Goal: Task Accomplishment & Management: Manage account settings

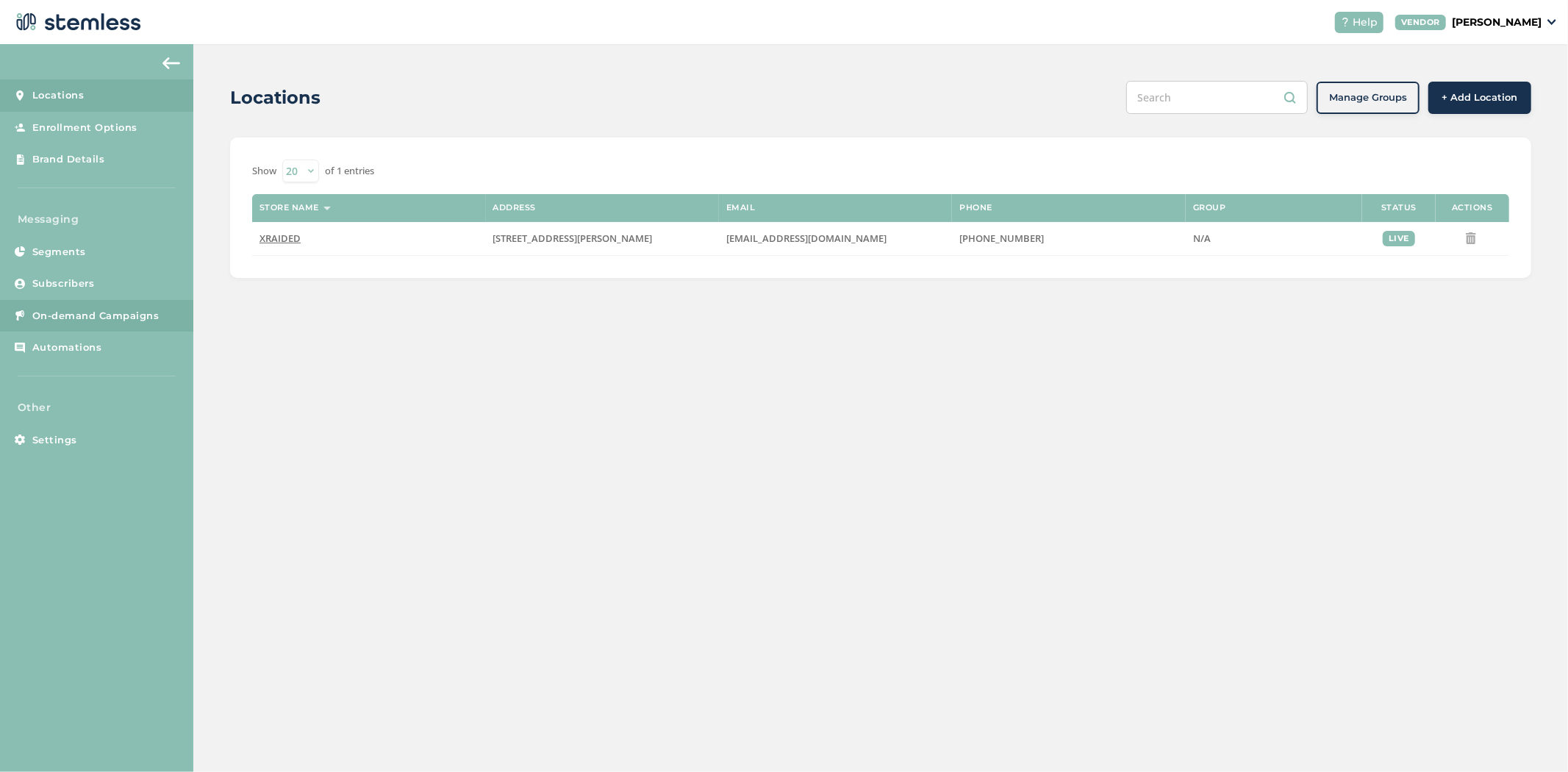
click at [78, 333] on link "Automations" at bounding box center [97, 347] width 194 height 32
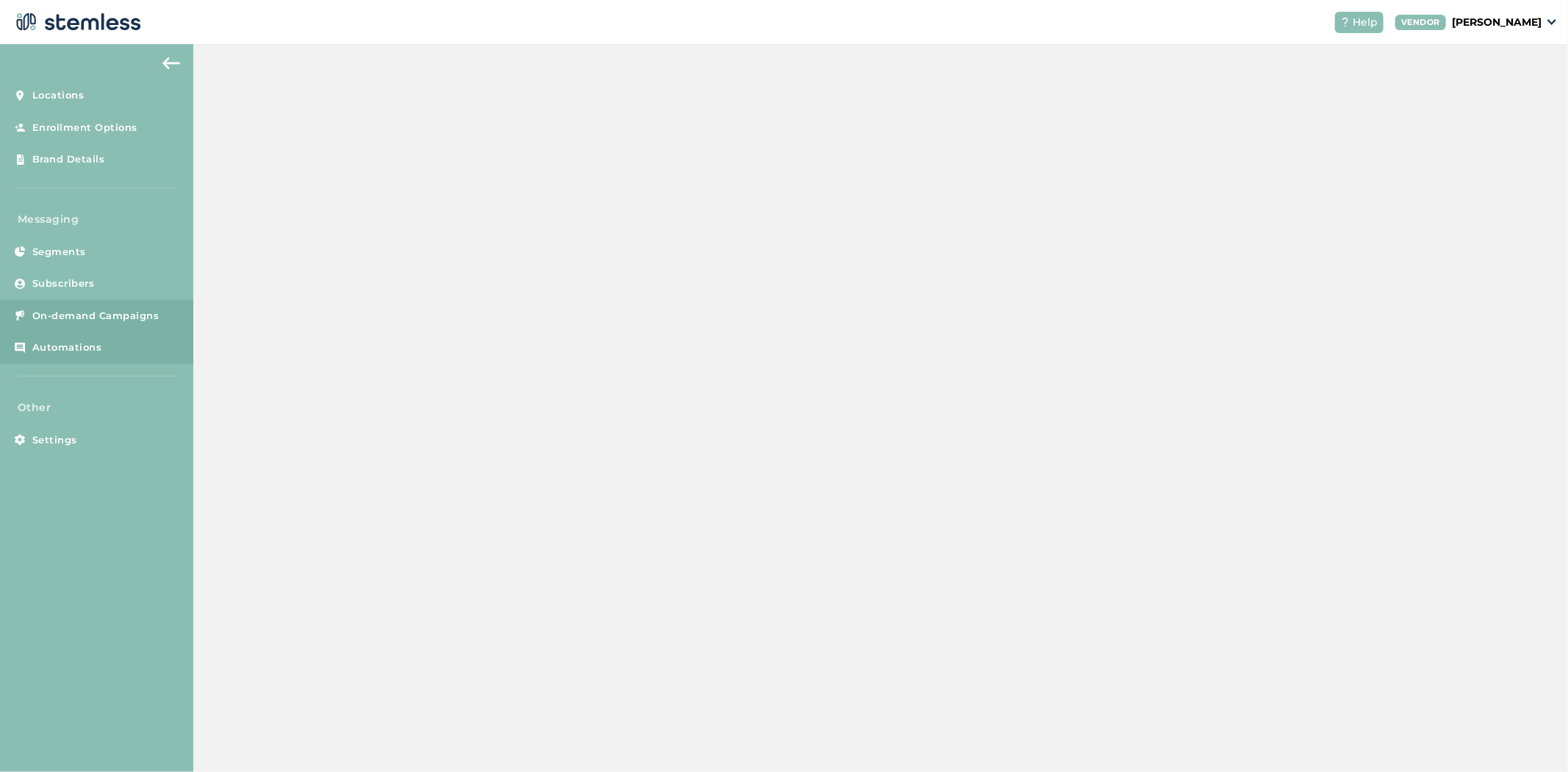
click at [82, 319] on span "On-demand Campaigns" at bounding box center [95, 316] width 127 height 15
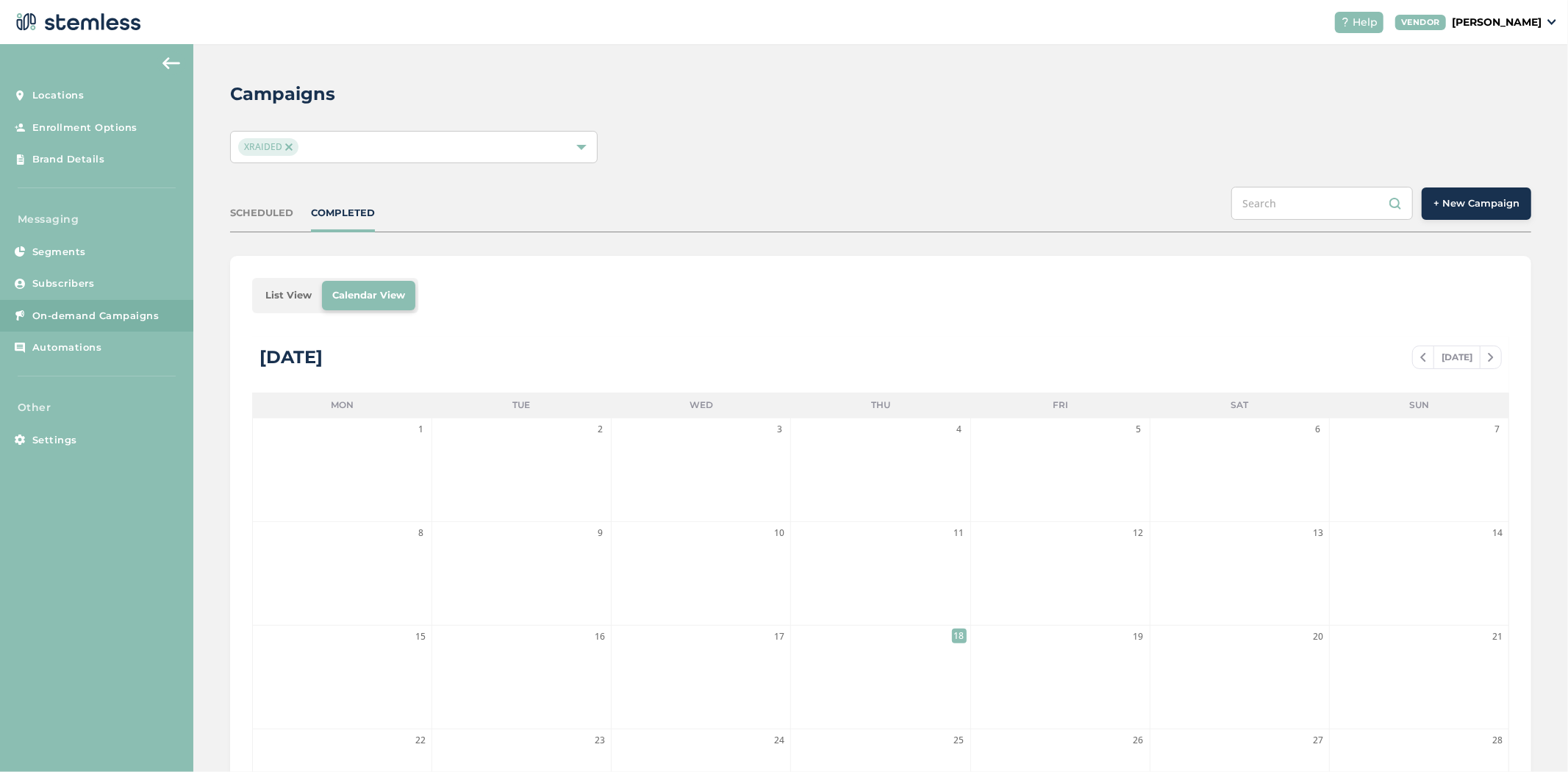
click at [273, 206] on div "SCHEDULED" at bounding box center [261, 212] width 63 height 15
click at [294, 295] on li "List View" at bounding box center [288, 295] width 67 height 29
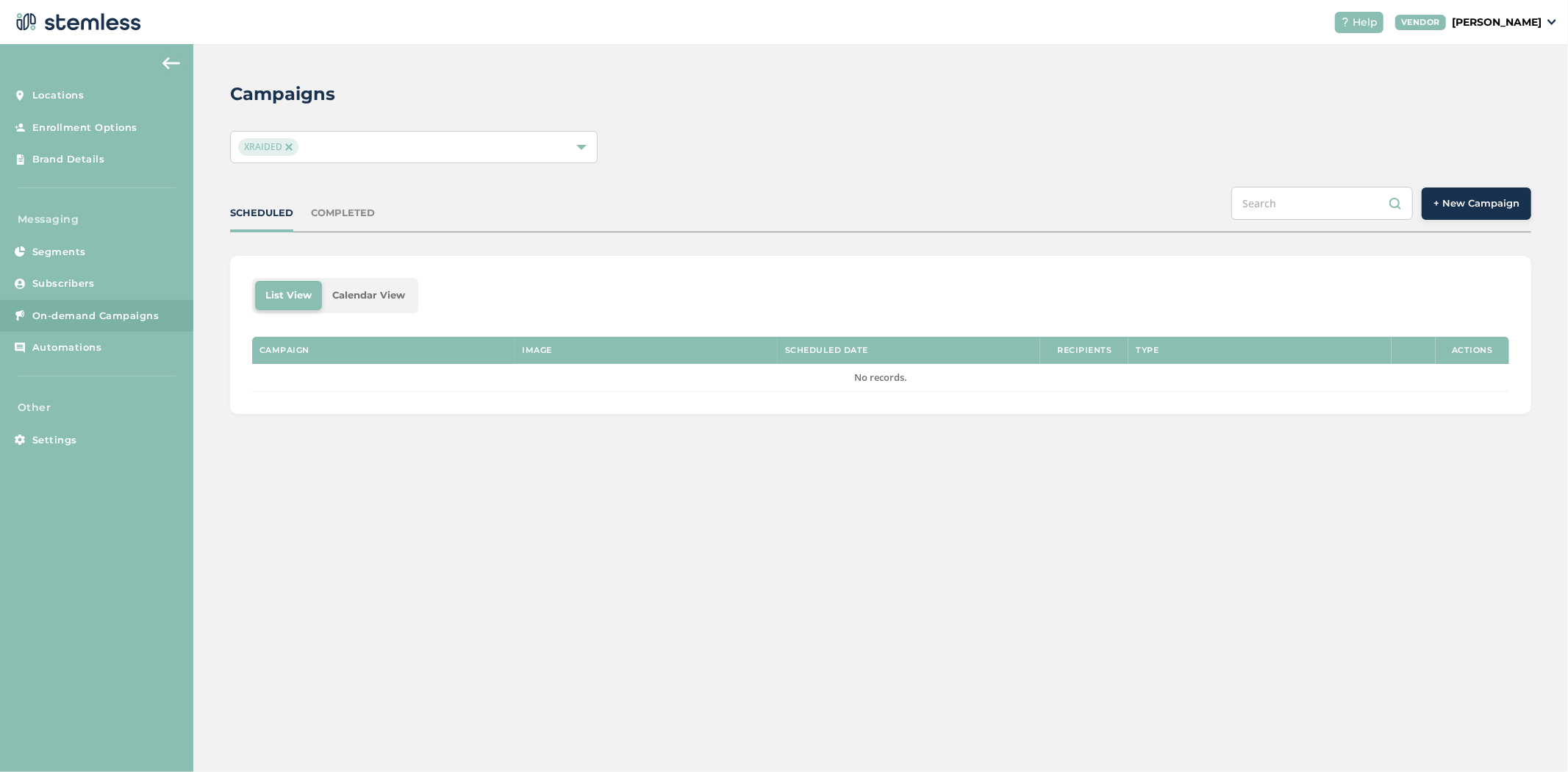
click at [342, 221] on div "SCHEDULED COMPLETED + New Campaign" at bounding box center [880, 209] width 1301 height 46
click at [347, 211] on div "COMPLETED" at bounding box center [343, 212] width 64 height 15
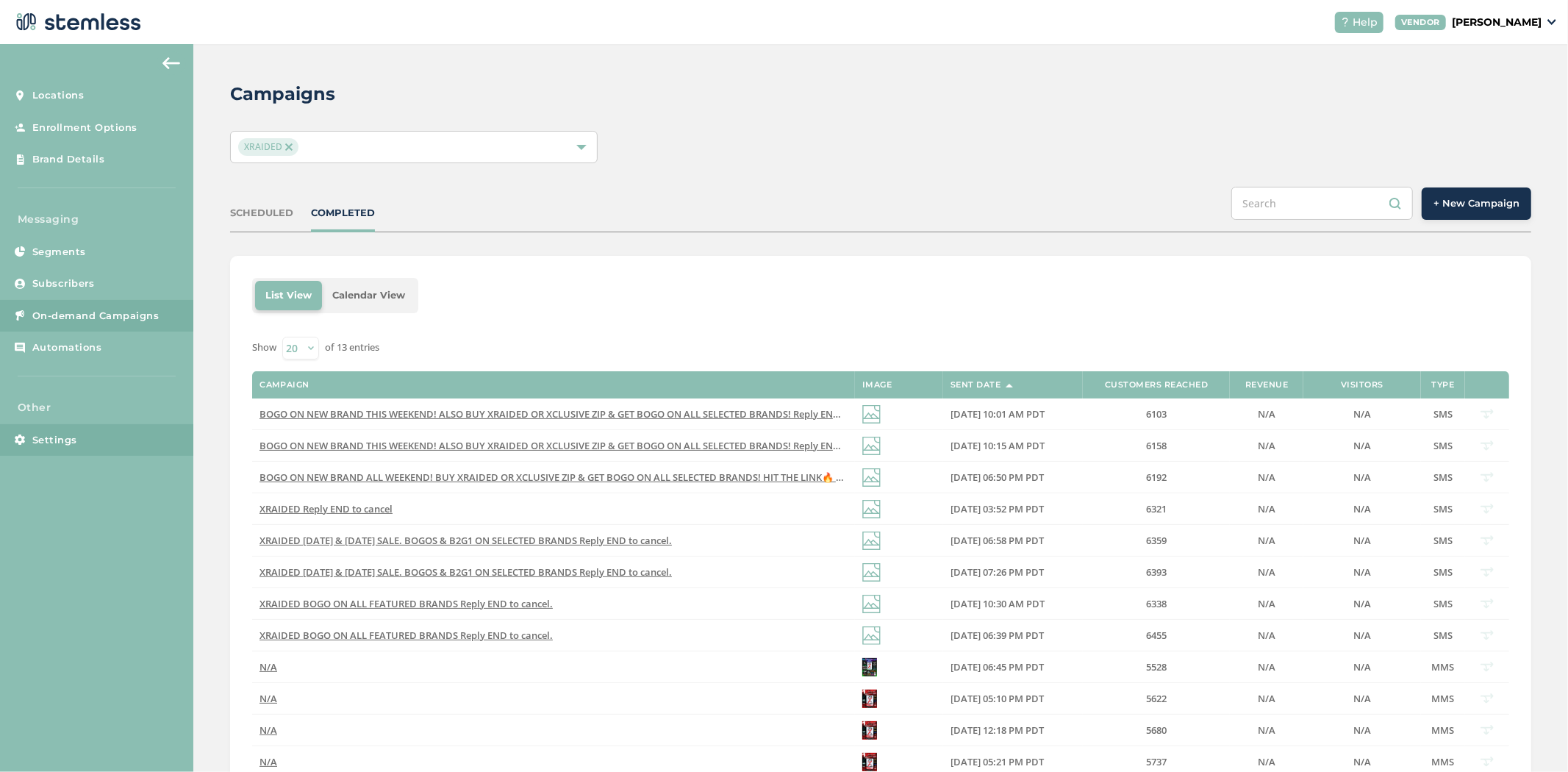
click at [104, 441] on link "Settings" at bounding box center [97, 440] width 194 height 32
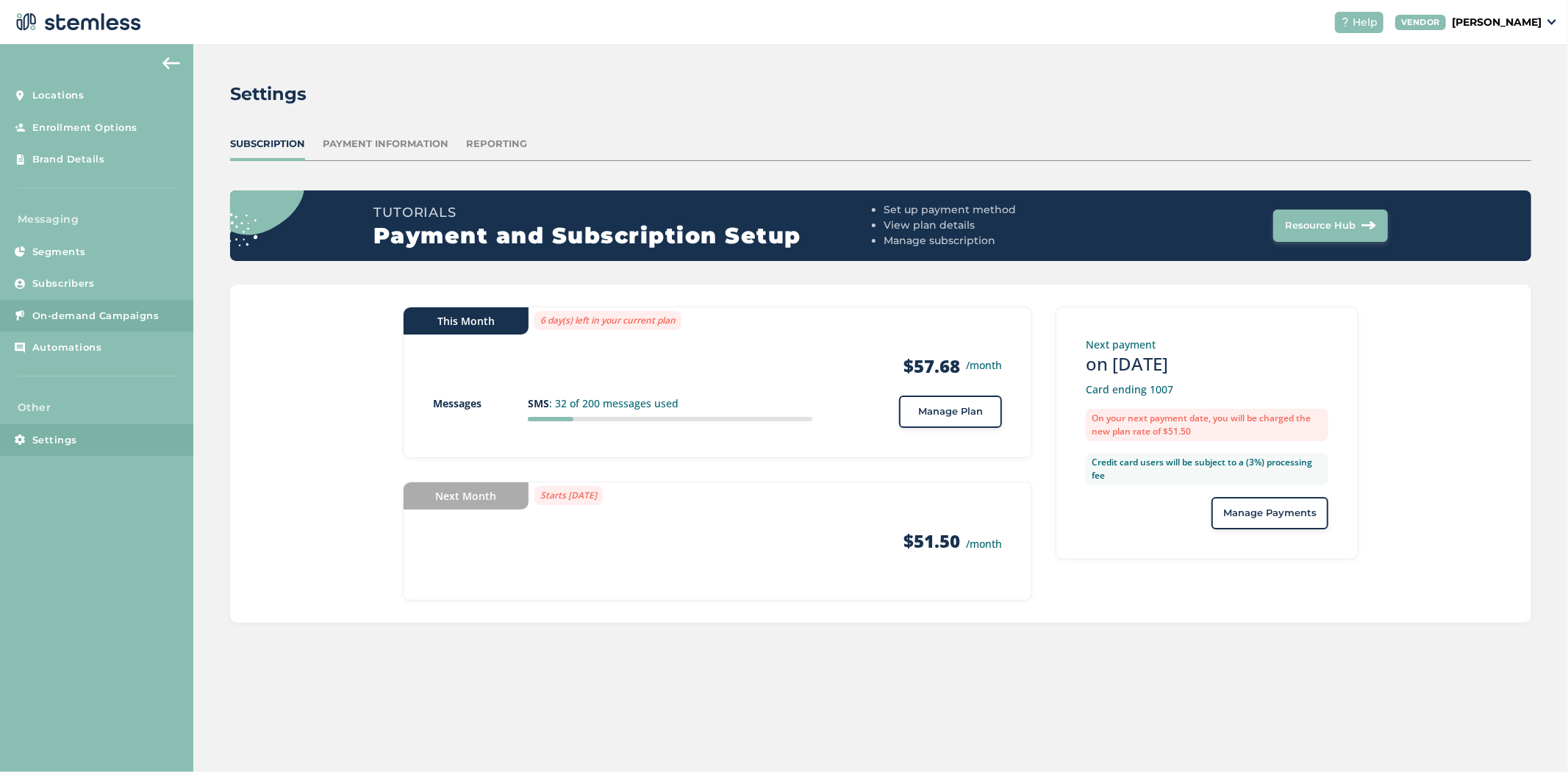
click at [142, 306] on link "On-demand Campaigns" at bounding box center [97, 316] width 194 height 32
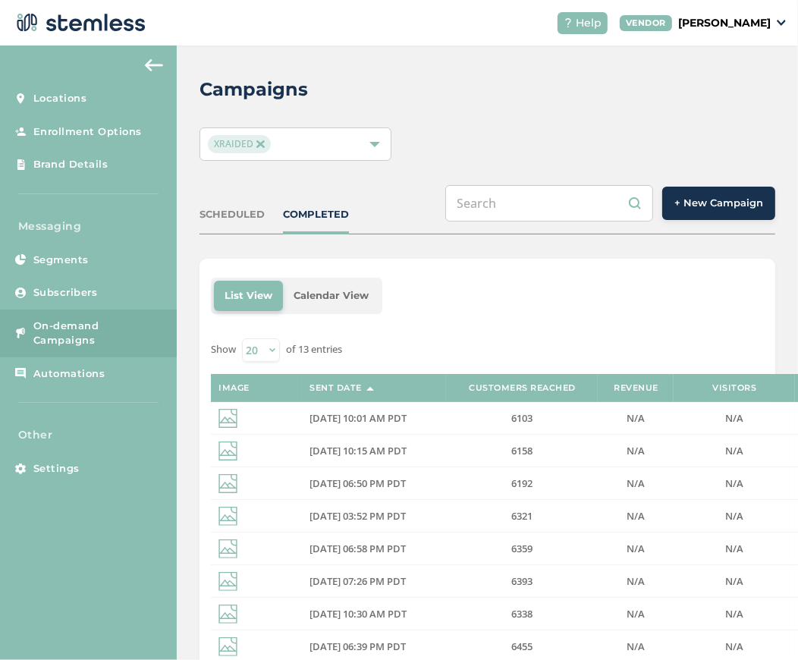
click at [753, 20] on p "[PERSON_NAME]" at bounding box center [724, 23] width 93 height 16
click at [737, 108] on link "Logout" at bounding box center [732, 109] width 74 height 15
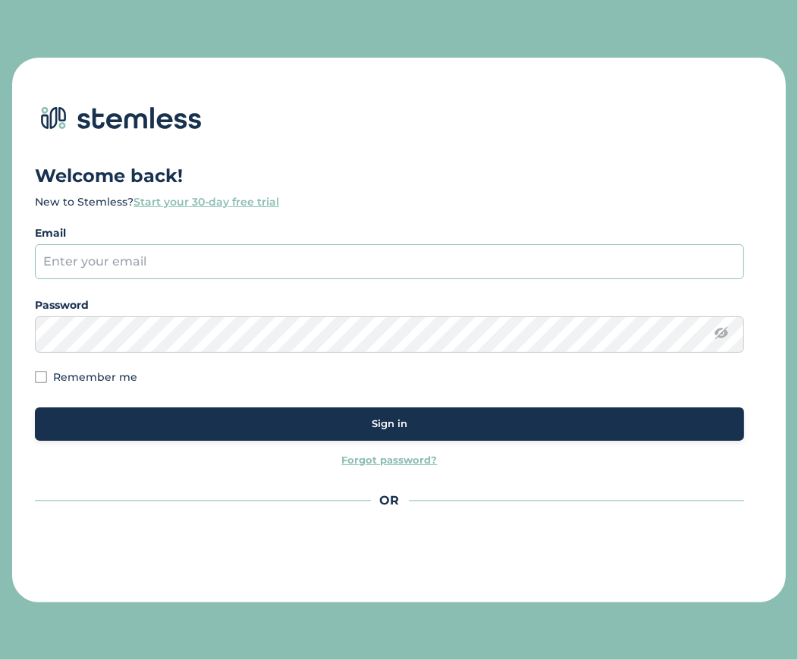
click at [252, 253] on input "email" at bounding box center [389, 261] width 709 height 35
type input "[PERSON_NAME][EMAIL_ADDRESS][DOMAIN_NAME]"
click at [354, 426] on div "Sign in" at bounding box center [389, 424] width 685 height 15
